Goal: Task Accomplishment & Management: Complete application form

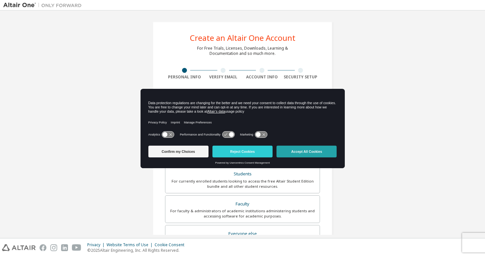
click at [309, 154] on button "Accept All Cookies" at bounding box center [307, 152] width 60 height 12
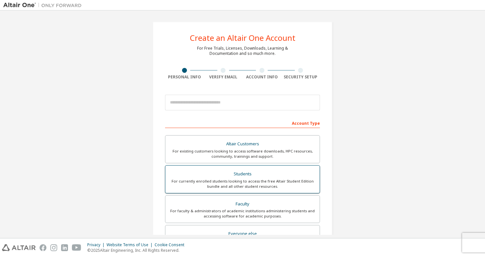
click at [269, 171] on div "Students" at bounding box center [242, 174] width 146 height 9
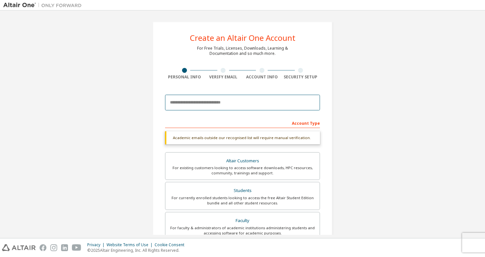
click at [253, 102] on input "email" at bounding box center [242, 103] width 155 height 16
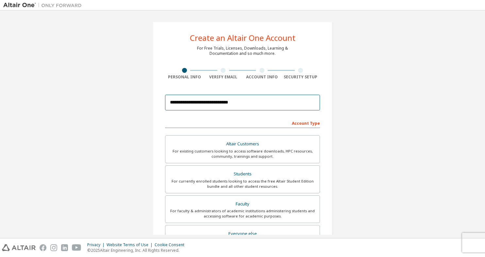
scroll to position [123, 0]
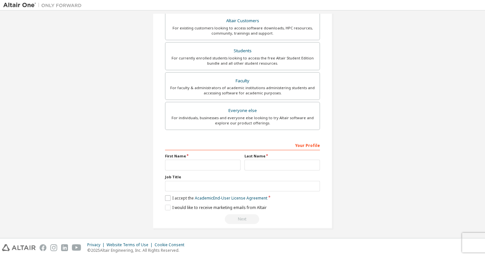
type input "**********"
click at [165, 196] on label "I accept the Academic End-User License Agreement" at bounding box center [216, 198] width 102 height 6
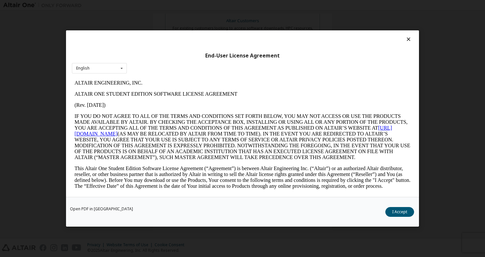
scroll to position [0, 0]
click at [398, 214] on button "I Accept" at bounding box center [399, 212] width 29 height 10
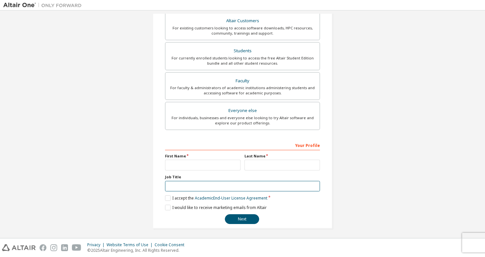
click at [180, 183] on input "text" at bounding box center [242, 186] width 155 height 11
click at [197, 163] on input "text" at bounding box center [203, 165] width 76 height 11
type input "*******"
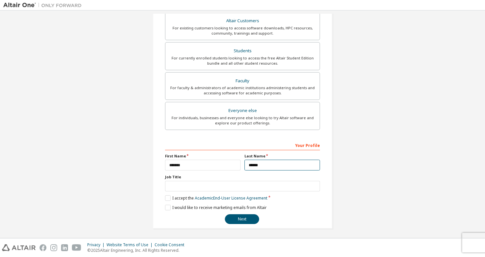
type input "******"
click at [188, 181] on input "text" at bounding box center [242, 186] width 155 height 11
click at [308, 199] on div "I accept the Academic End-User License Agreement" at bounding box center [242, 198] width 155 height 6
click at [251, 220] on button "Next" at bounding box center [242, 219] width 34 height 10
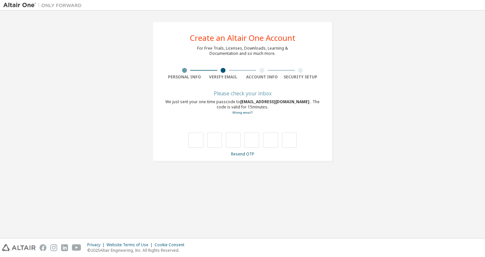
type input "*"
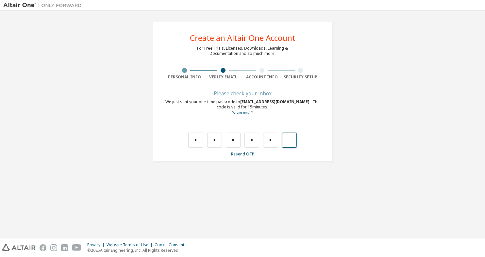
type input "*"
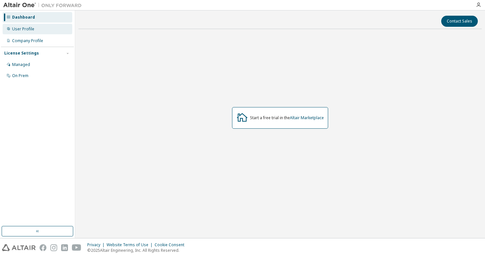
click at [36, 31] on div "User Profile" at bounding box center [38, 29] width 70 height 10
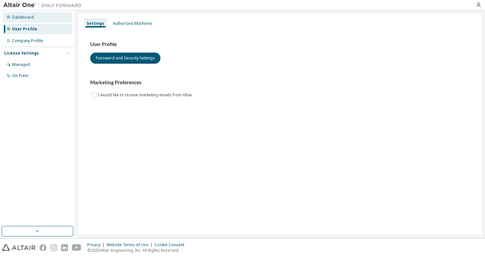
click at [32, 22] on div "Dashboard" at bounding box center [38, 17] width 70 height 10
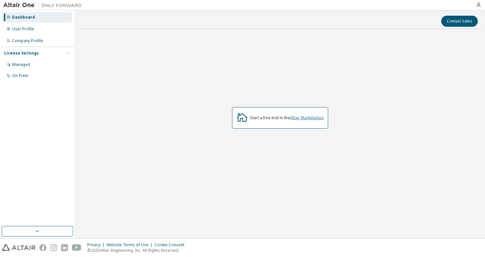
click at [312, 120] on link "Altair Marketplace" at bounding box center [307, 118] width 34 height 6
